Goal: Task Accomplishment & Management: Manage account settings

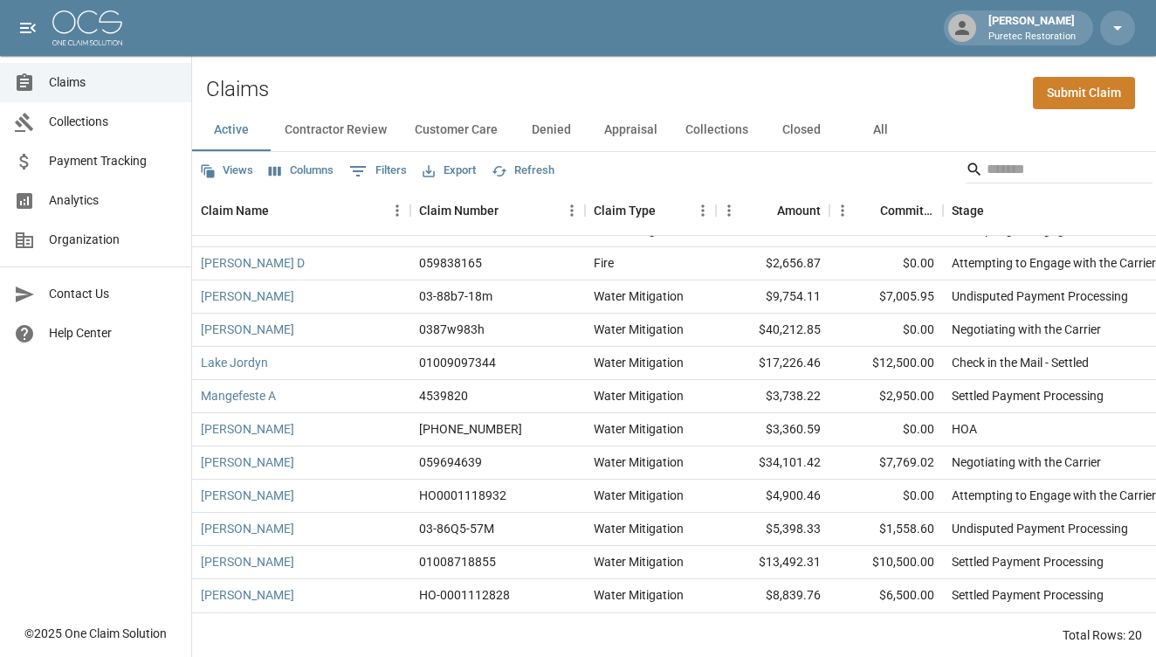
click at [474, 131] on button "Customer Care" at bounding box center [456, 130] width 111 height 42
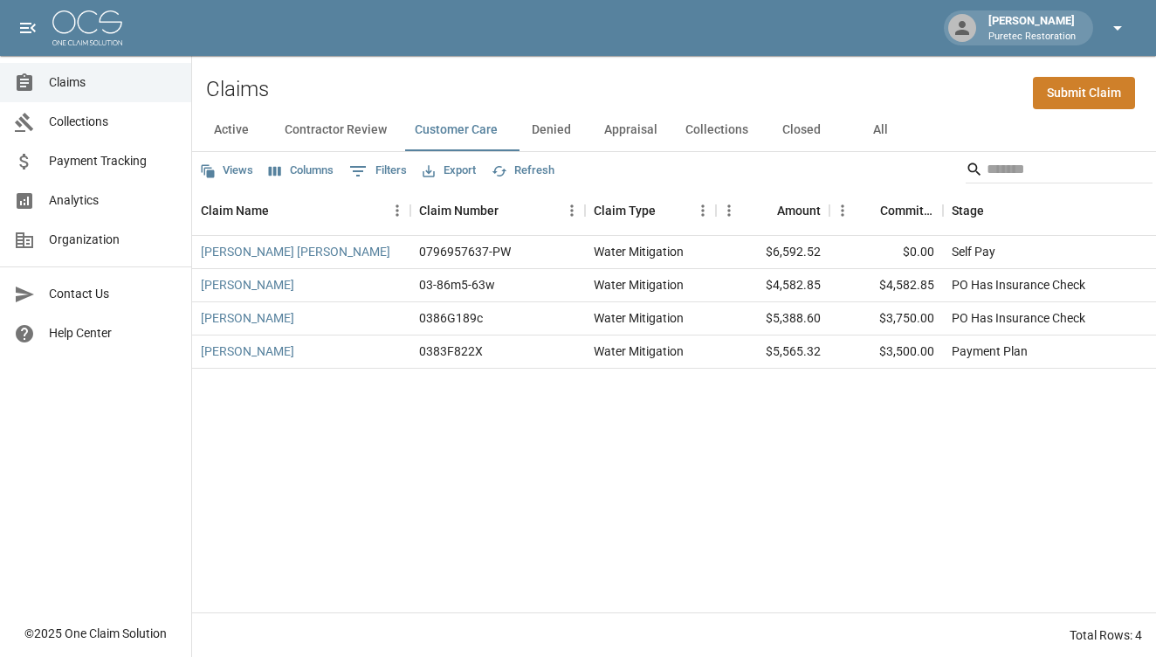
click at [1125, 26] on icon "button" at bounding box center [1118, 27] width 21 height 21
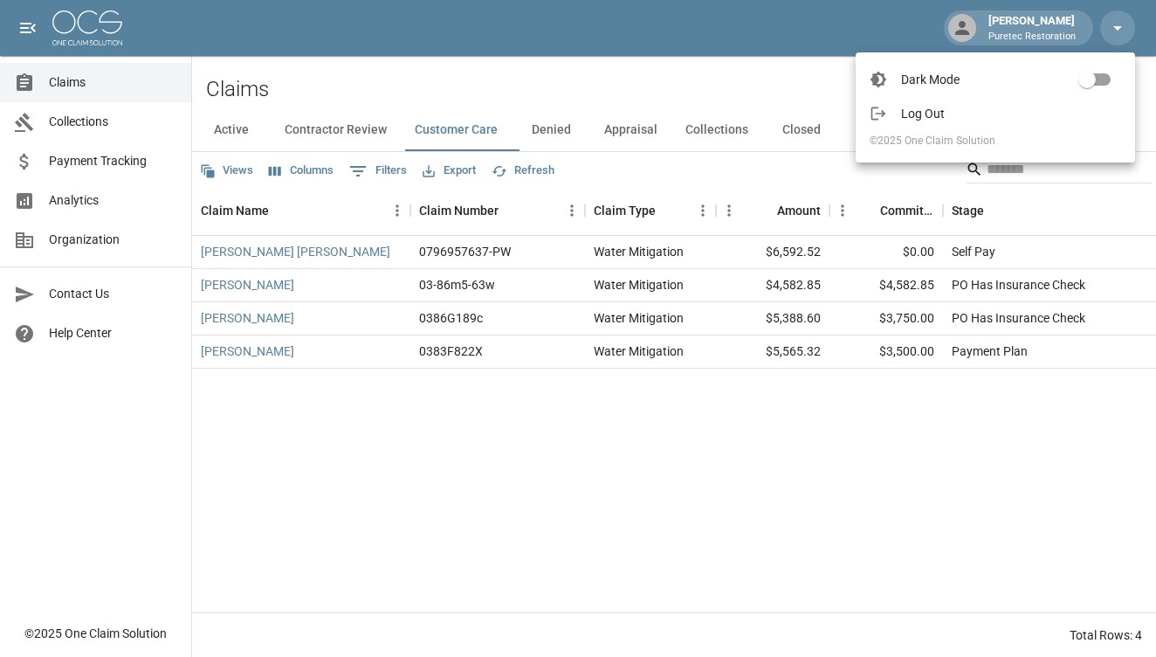
click at [991, 105] on span "Log Out" at bounding box center [1011, 113] width 220 height 17
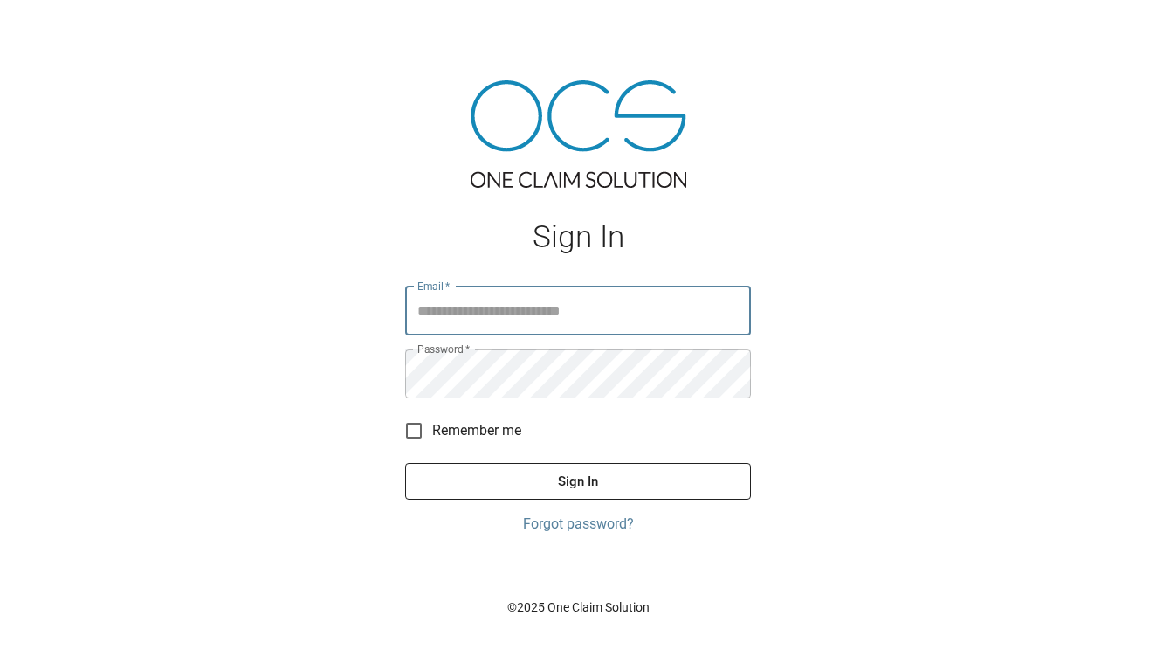
type input "**********"
